Goal: Check status: Check status

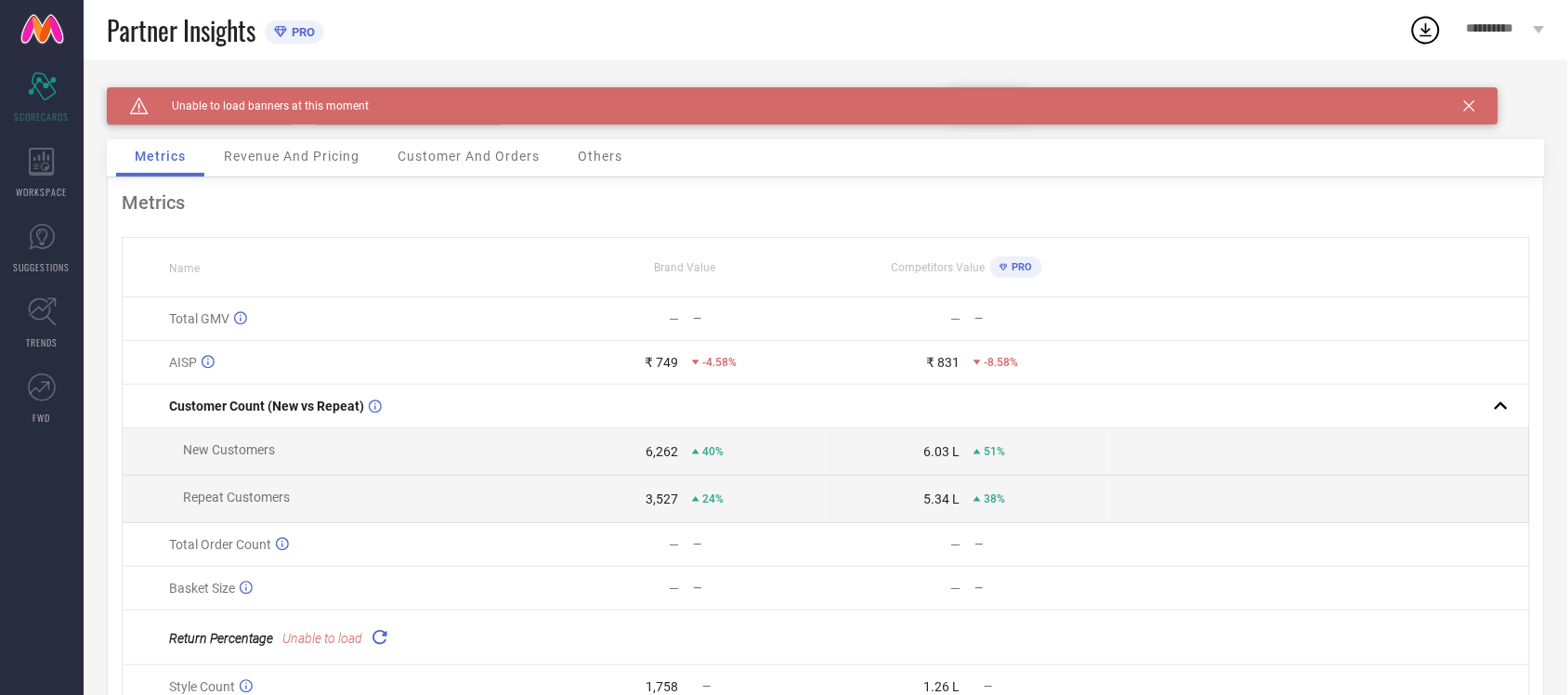
click at [1468, 112] on div "Caution Created with Sketch. Unable to load banners at this moment" at bounding box center [803, 105] width 1392 height 37
click at [1469, 104] on icon at bounding box center [1470, 106] width 11 height 11
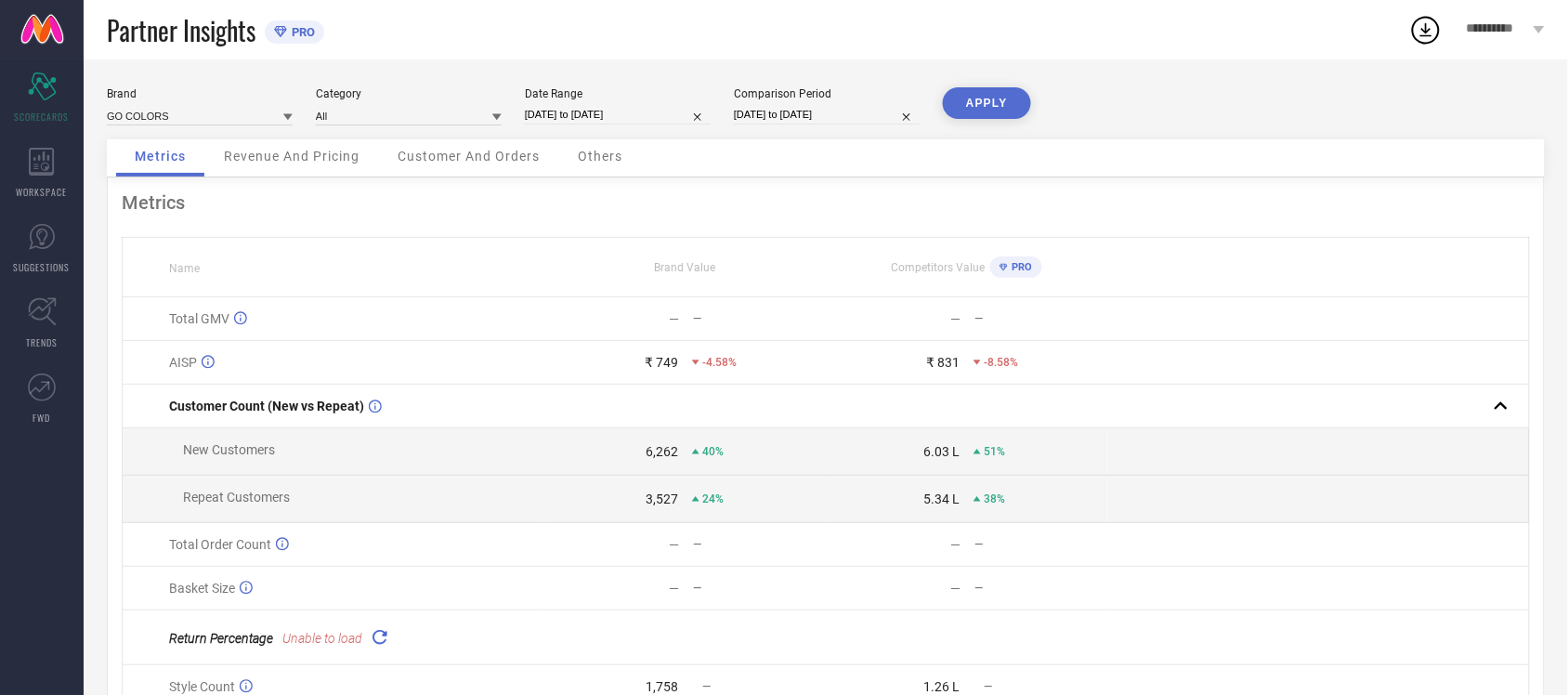
select select "8"
select select "2025"
select select "9"
select select "2025"
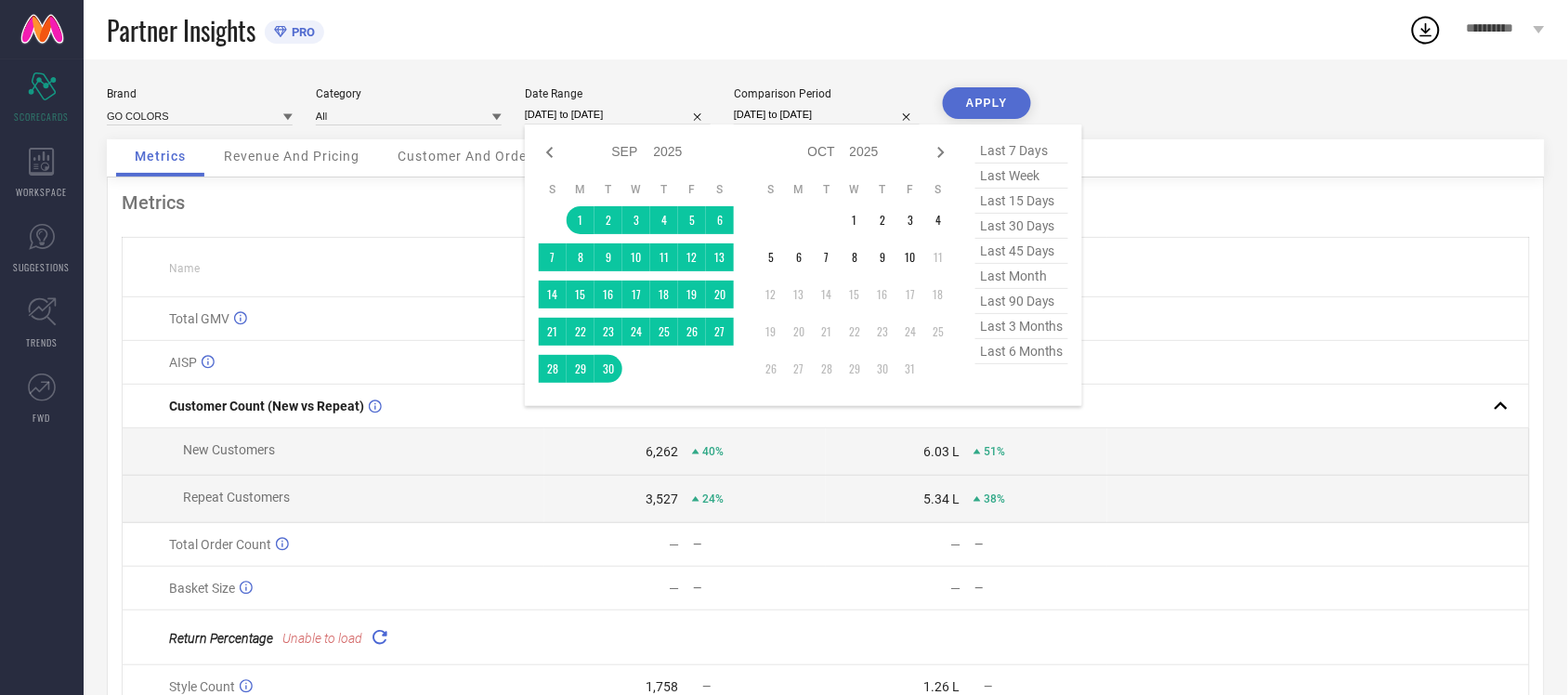
click at [641, 121] on input "[DATE] to [DATE]" at bounding box center [618, 115] width 186 height 19
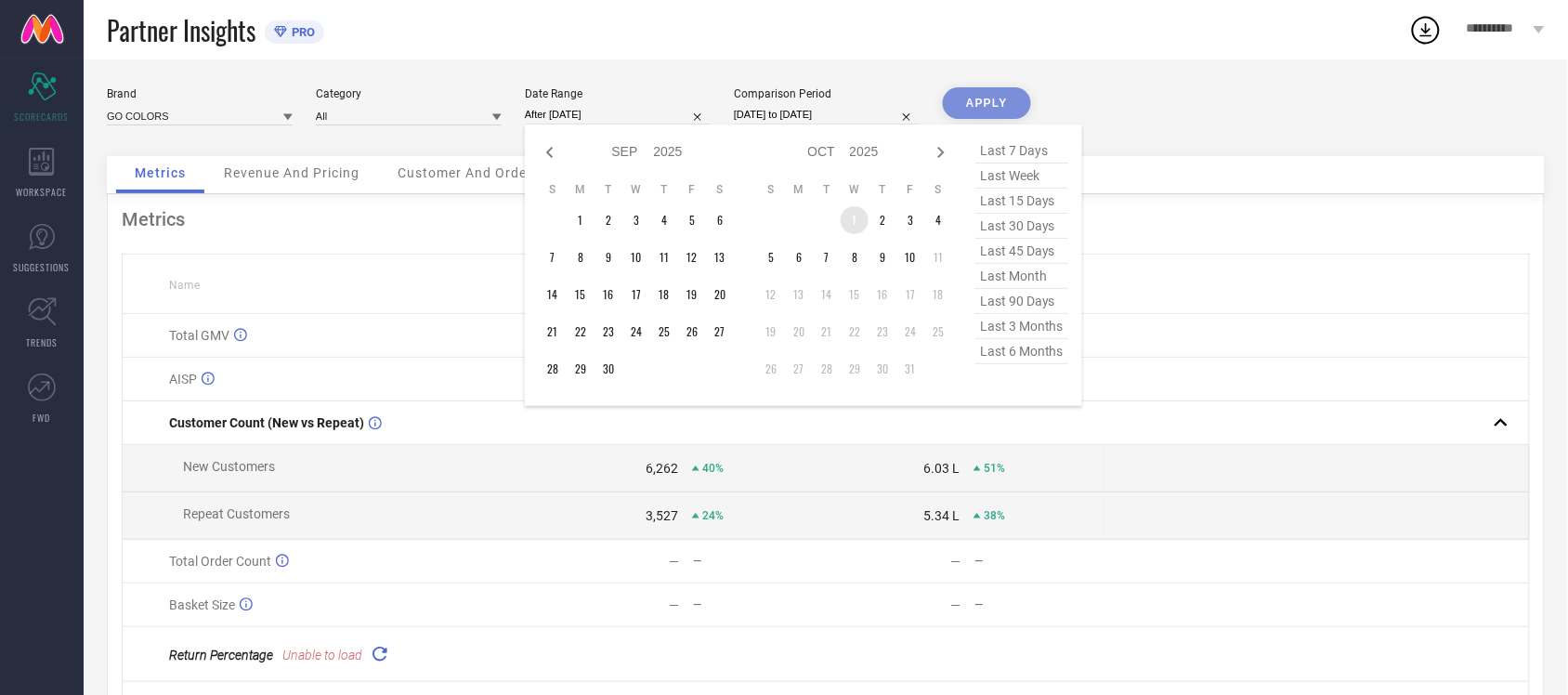
click at [853, 224] on td "1" at bounding box center [855, 220] width 28 height 28
type input "[DATE] to [DATE]"
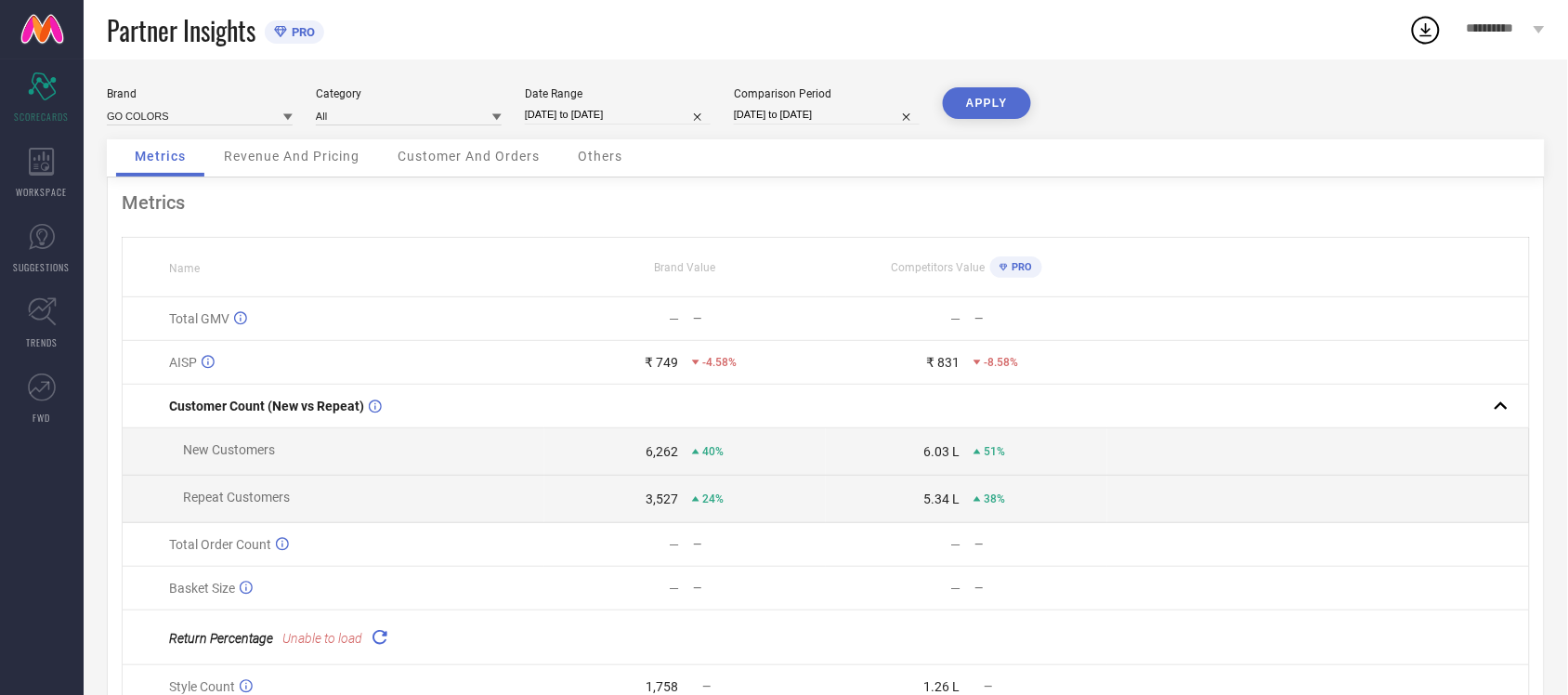
click at [985, 102] on button "APPLY" at bounding box center [987, 102] width 88 height 32
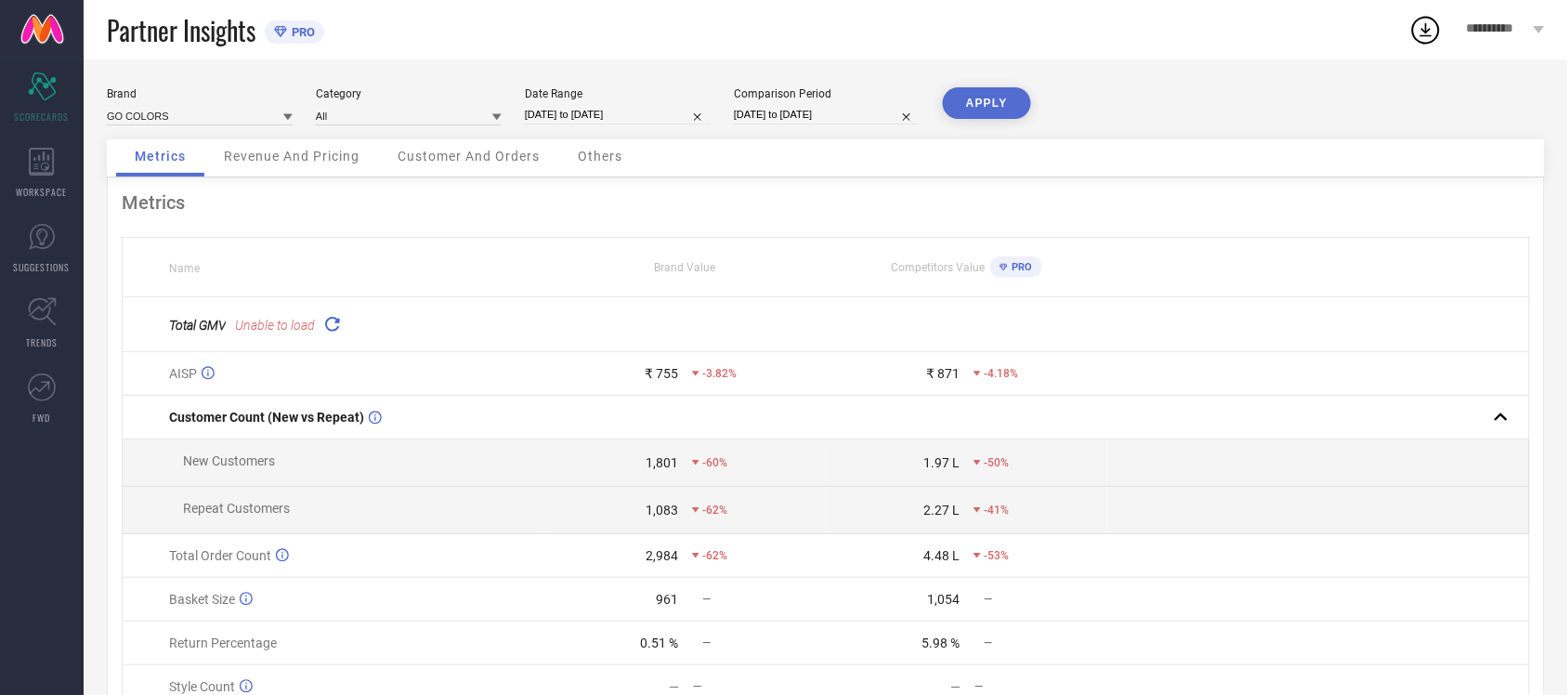
select select "9"
select select "2025"
select select "10"
select select "2025"
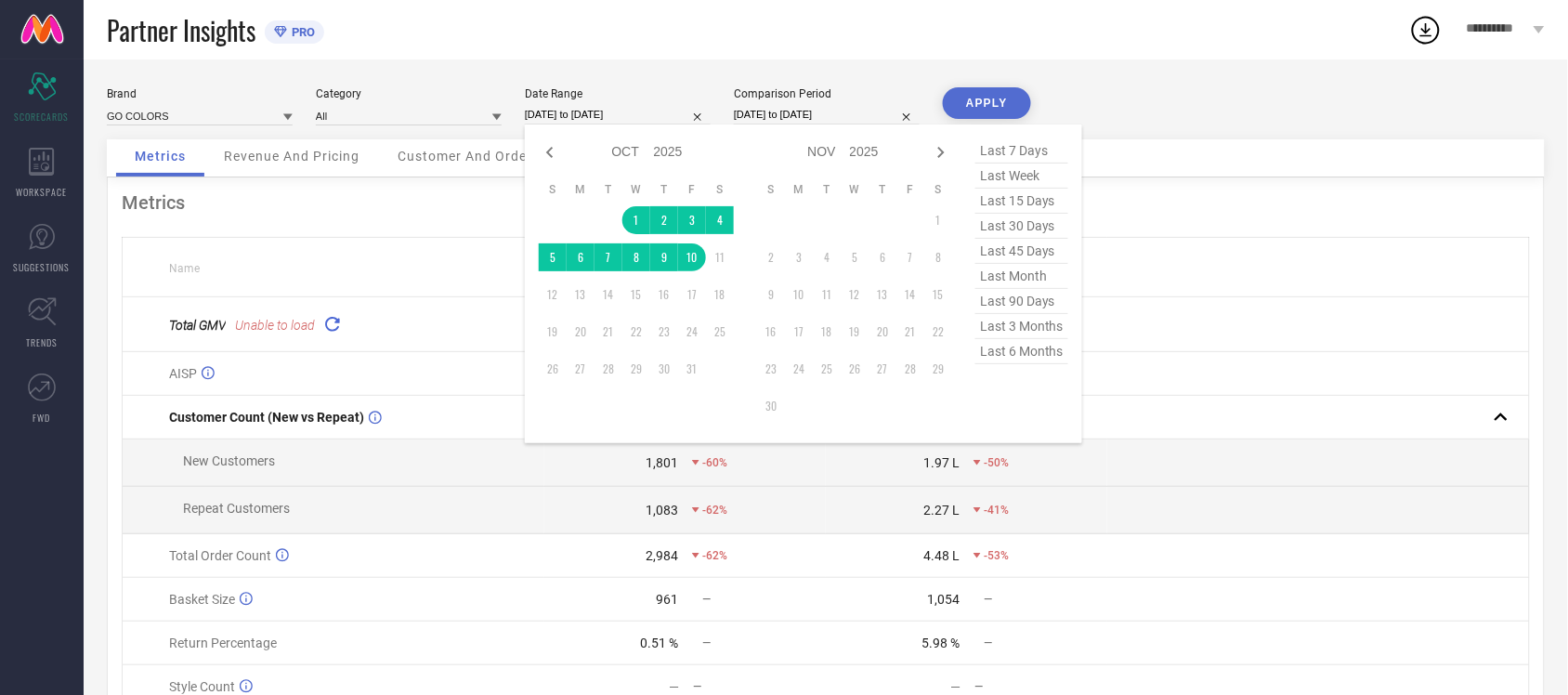
click at [586, 108] on input "[DATE] to [DATE]" at bounding box center [618, 115] width 186 height 19
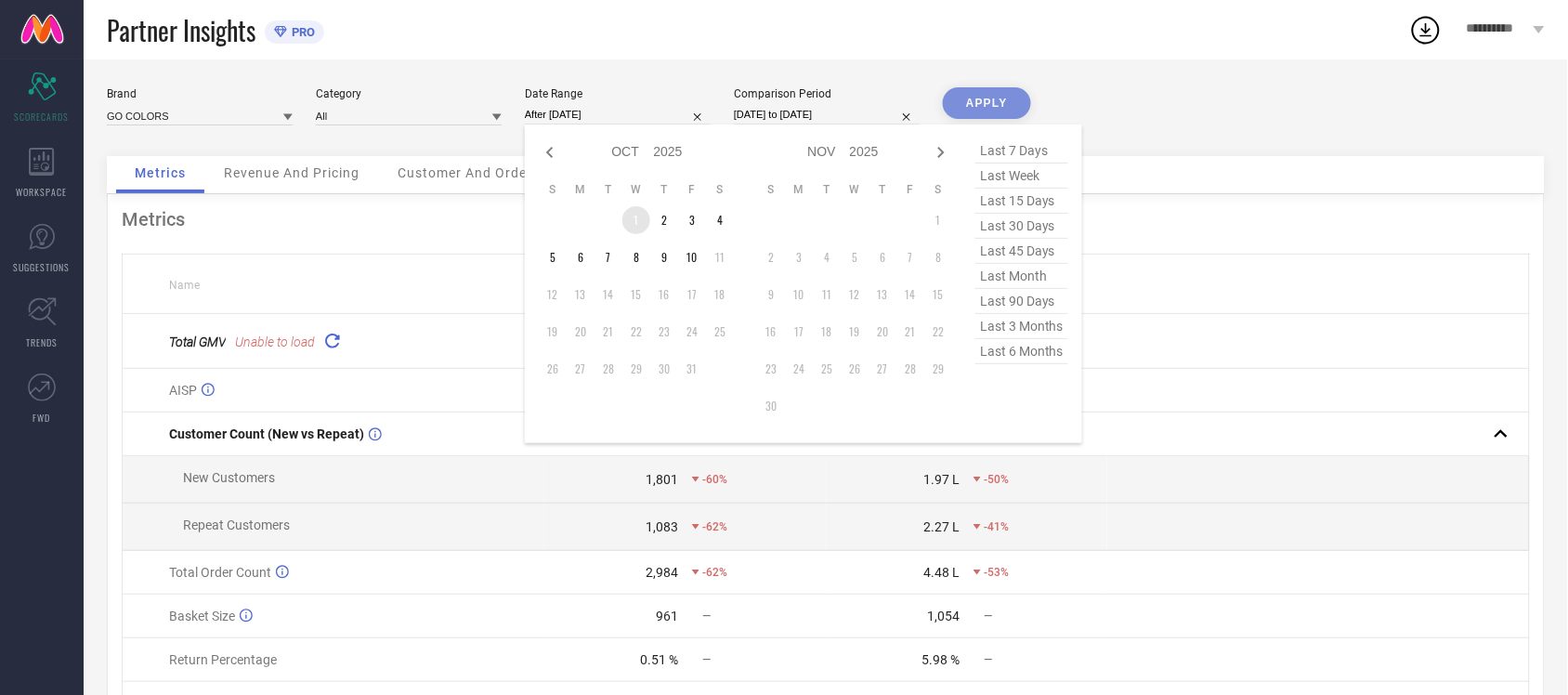
click at [637, 223] on td "1" at bounding box center [636, 220] width 28 height 28
type input "[DATE] to [DATE]"
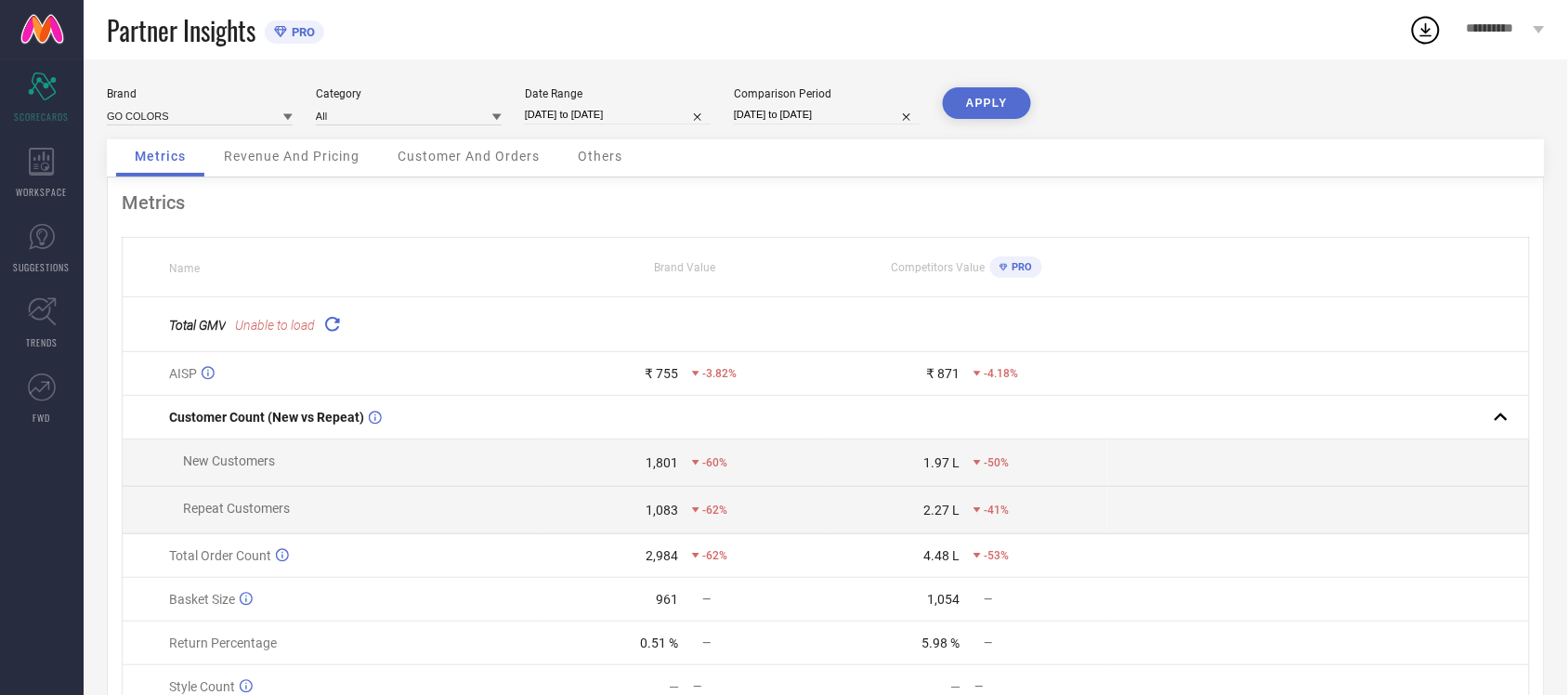
click at [985, 113] on button "APPLY" at bounding box center [987, 102] width 88 height 32
